Goal: Task Accomplishment & Management: Manage account settings

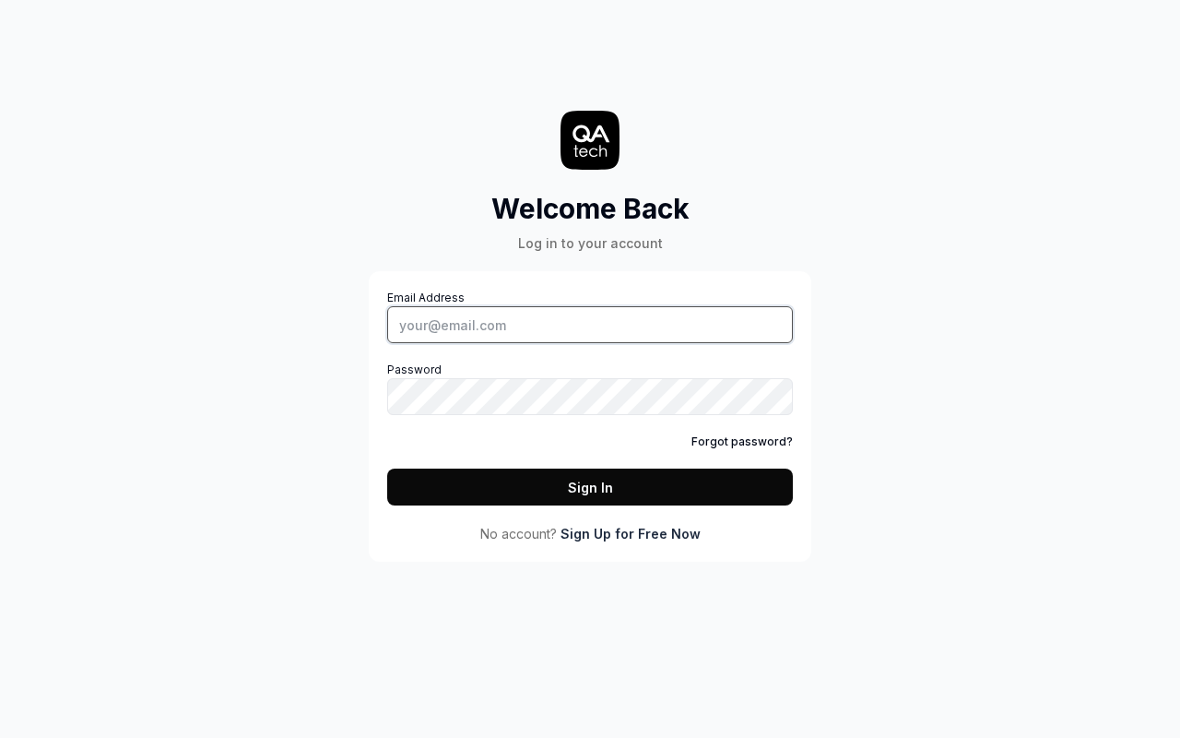
click at [590, 325] on input "Email Address" at bounding box center [590, 324] width 406 height 37
type input "[PERSON_NAME][EMAIL_ADDRESS][DOMAIN_NAME]"
click at [590, 487] on button "Sign In" at bounding box center [590, 486] width 406 height 37
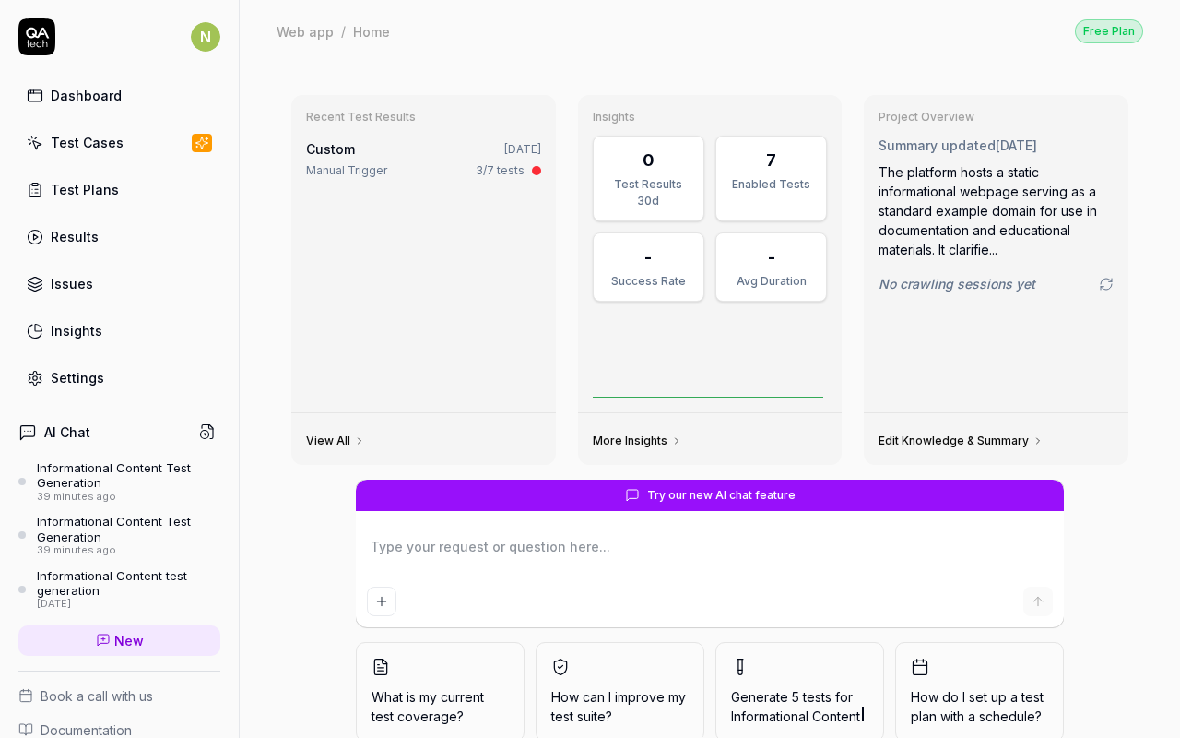
type textarea "*"
